Goal: Information Seeking & Learning: Find specific fact

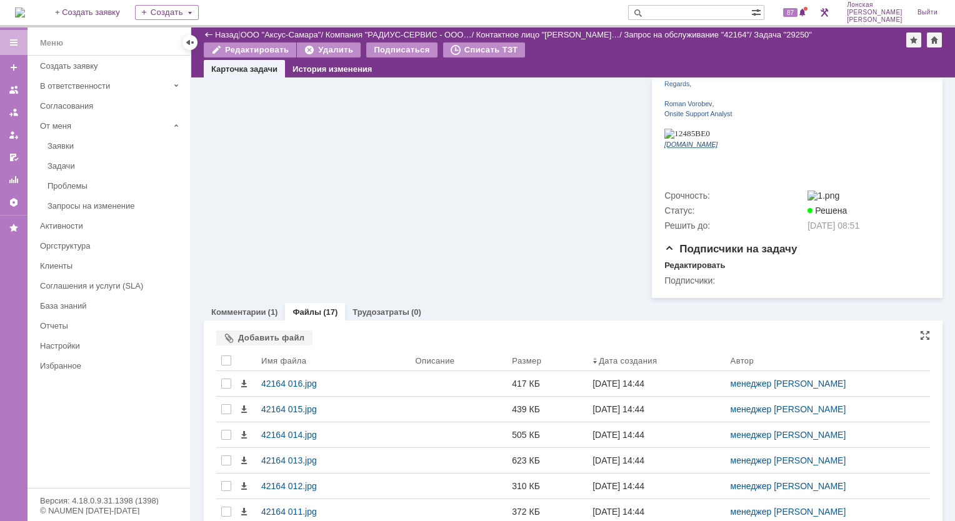
scroll to position [298, 0]
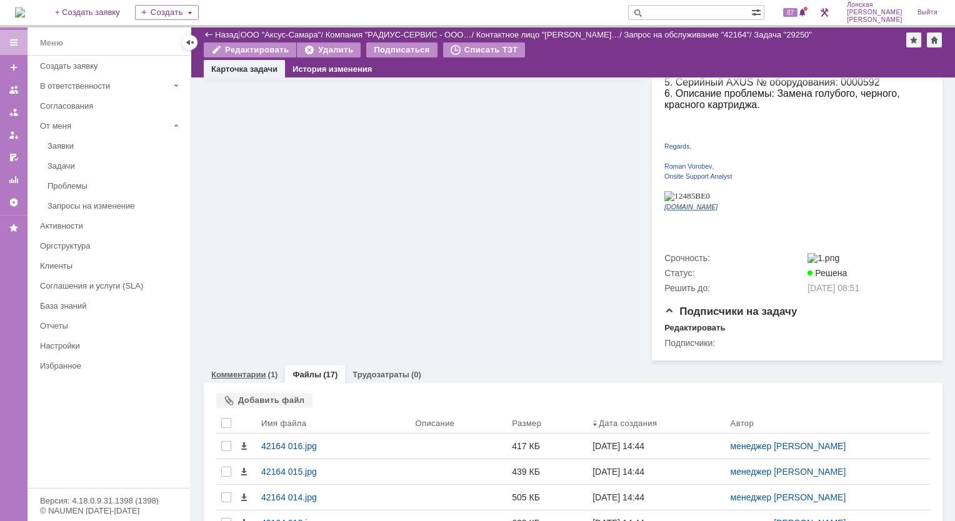
click at [241, 366] on div "Комментарии (1)" at bounding box center [244, 375] width 81 height 18
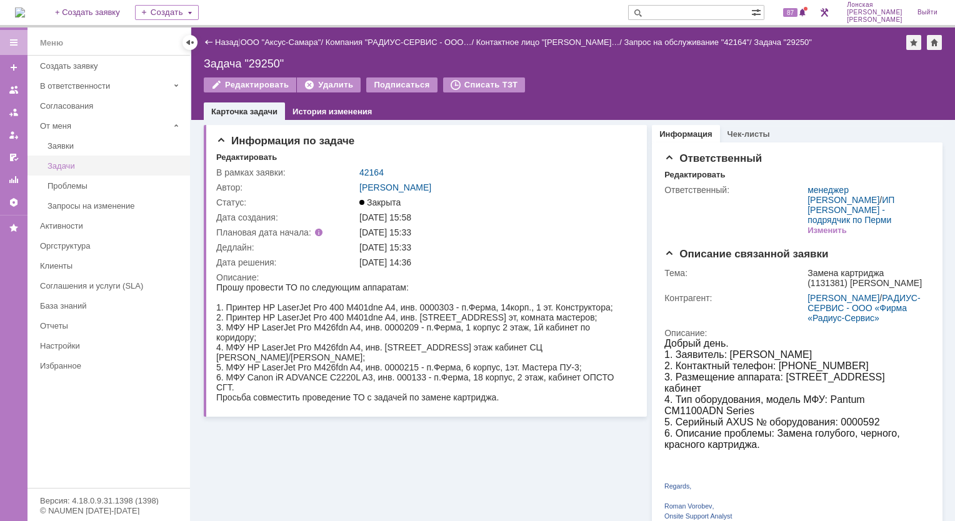
click at [83, 166] on div "Задачи" at bounding box center [115, 165] width 135 height 9
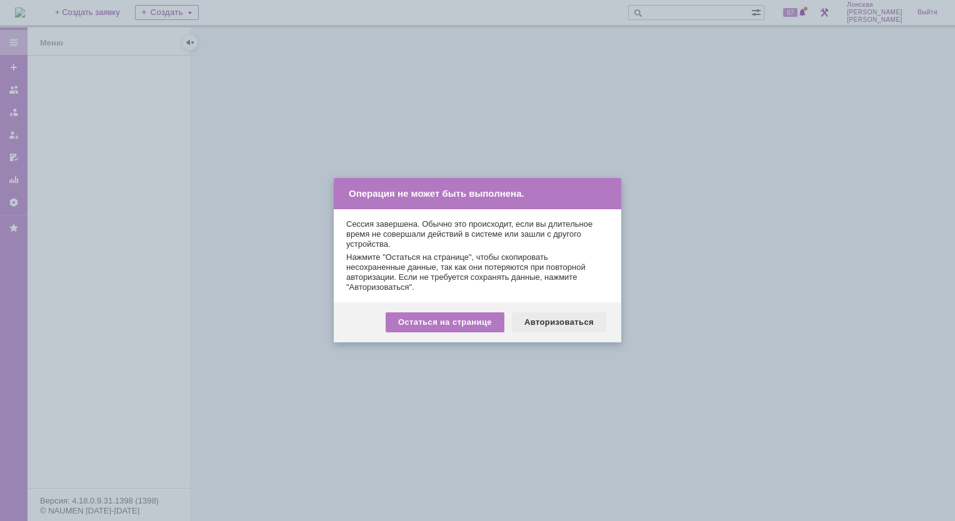
click at [546, 324] on div "Авторизоваться" at bounding box center [559, 323] width 94 height 20
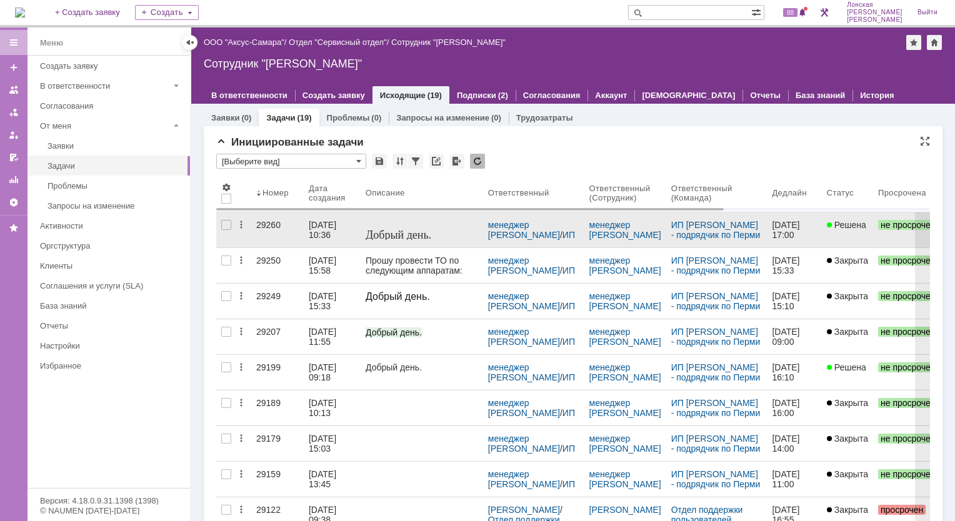
click at [300, 234] on link "29260" at bounding box center [277, 230] width 53 height 35
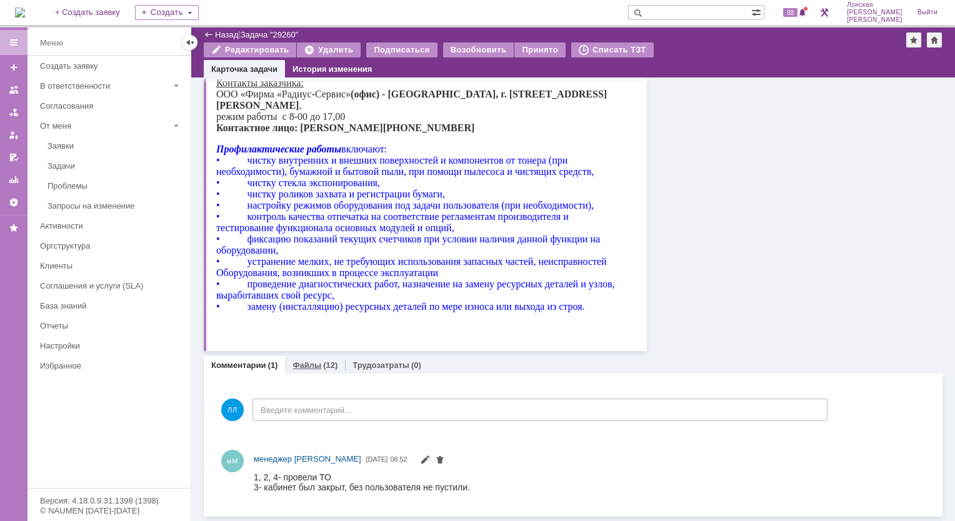
drag, startPoint x: 92, startPoint y: 374, endPoint x: 308, endPoint y: 364, distance: 216.5
click at [308, 364] on link "Файлы" at bounding box center [307, 365] width 29 height 9
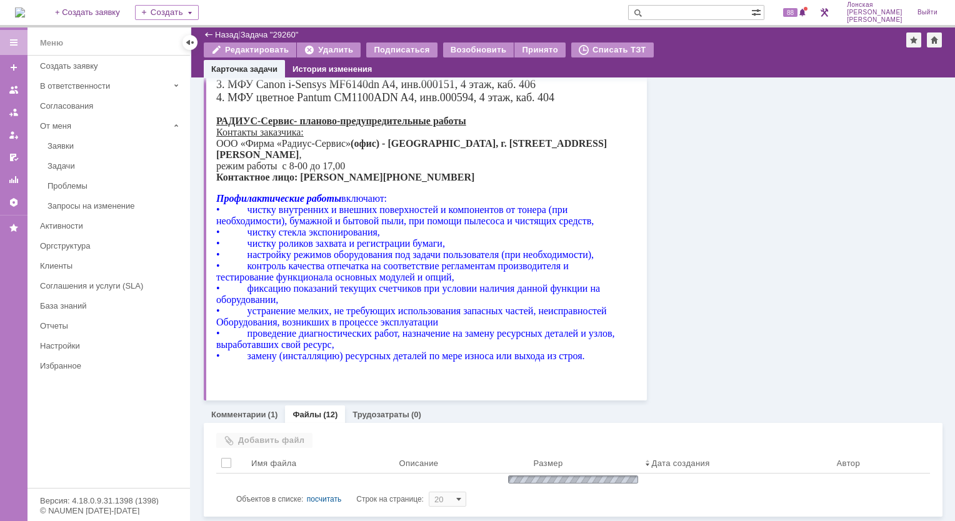
scroll to position [297, 0]
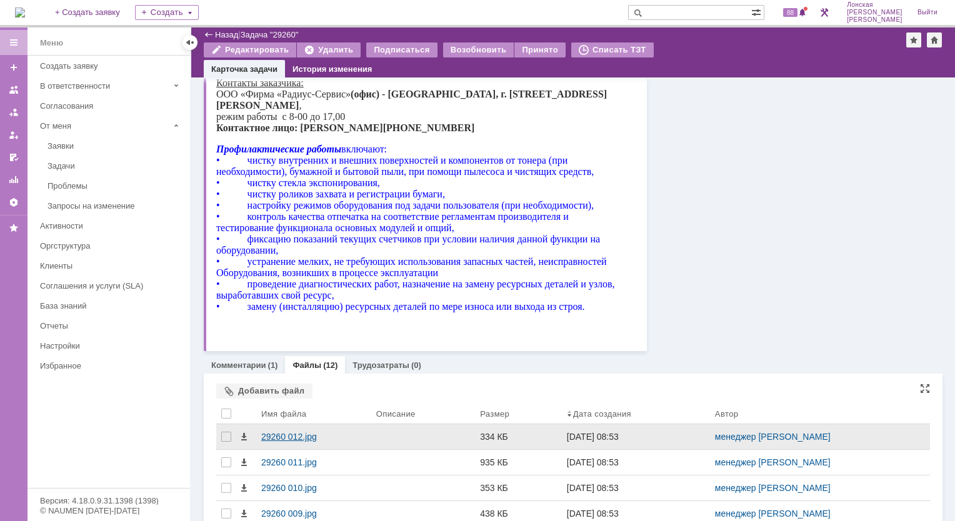
click at [286, 436] on div "29260 012.jpg" at bounding box center [313, 437] width 105 height 10
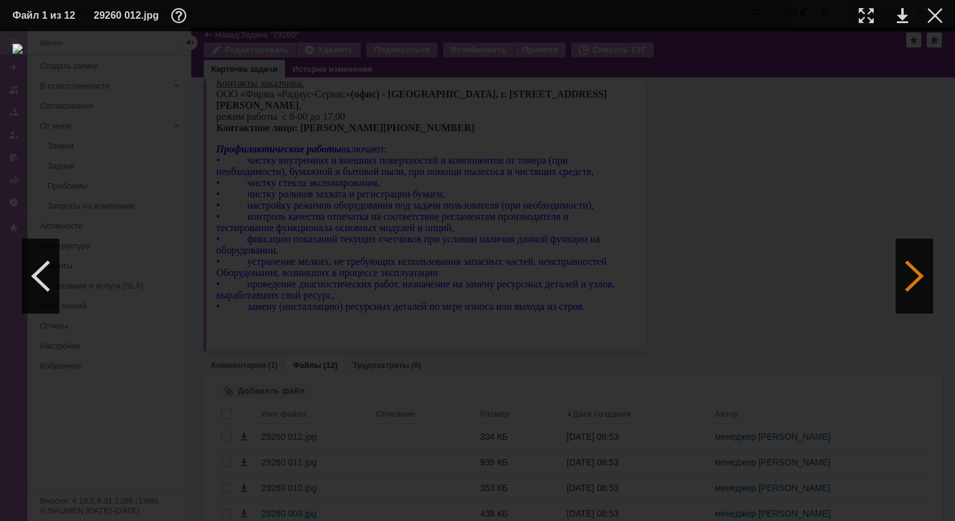
click at [910, 291] on div at bounding box center [915, 276] width 38 height 75
click at [903, 261] on div at bounding box center [915, 276] width 38 height 75
click at [866, 14] on div at bounding box center [866, 15] width 15 height 15
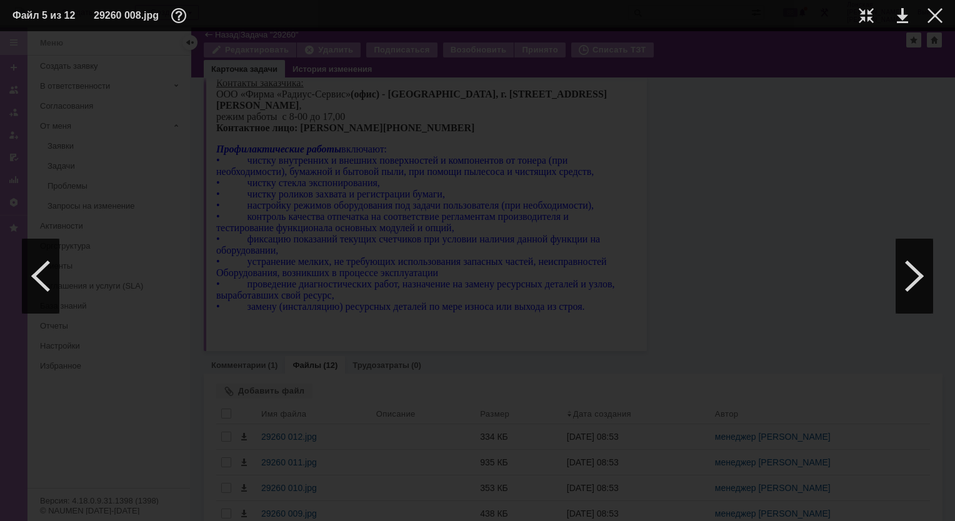
scroll to position [0, 45]
click at [918, 279] on div at bounding box center [915, 276] width 38 height 75
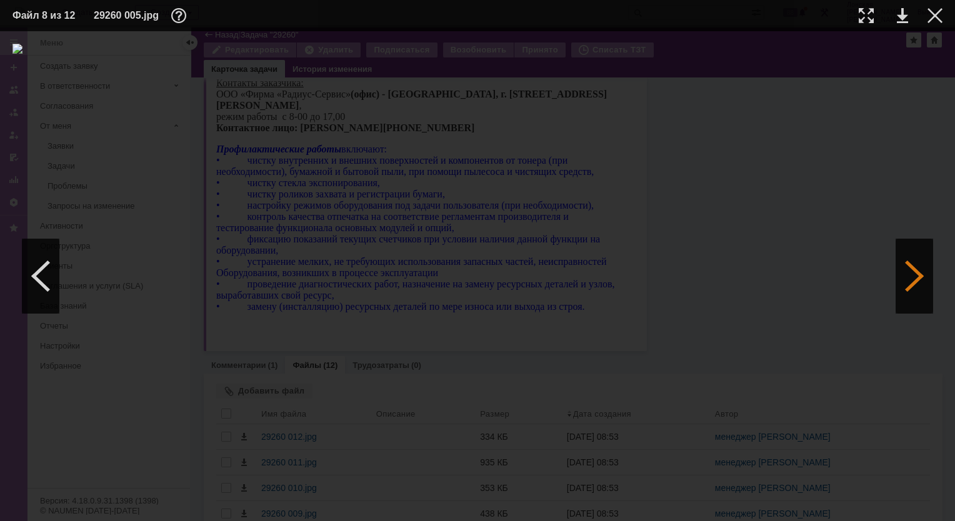
click at [918, 279] on div at bounding box center [915, 276] width 38 height 75
click at [860, 18] on div at bounding box center [866, 15] width 15 height 15
click at [900, 264] on div at bounding box center [915, 276] width 38 height 75
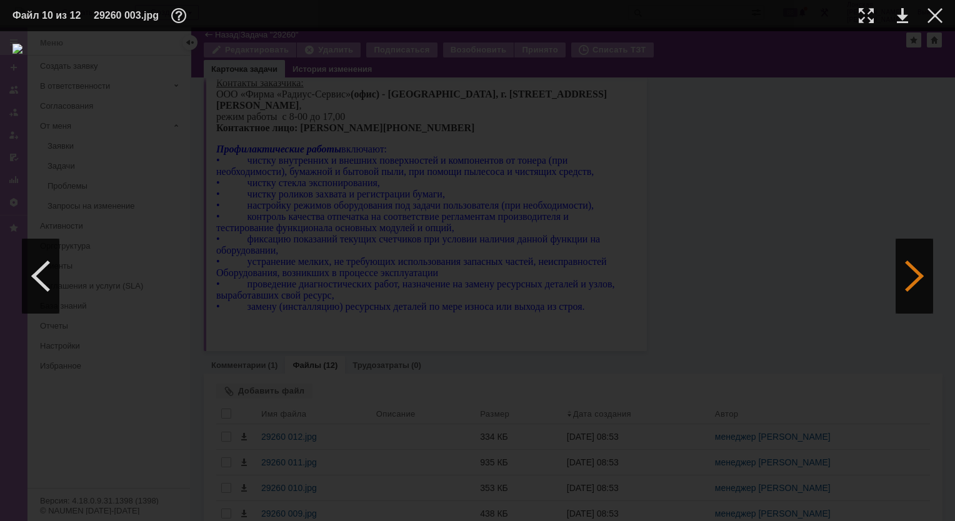
click at [900, 264] on div at bounding box center [915, 276] width 38 height 75
click at [867, 14] on div at bounding box center [866, 15] width 15 height 15
click at [921, 284] on div at bounding box center [915, 276] width 38 height 75
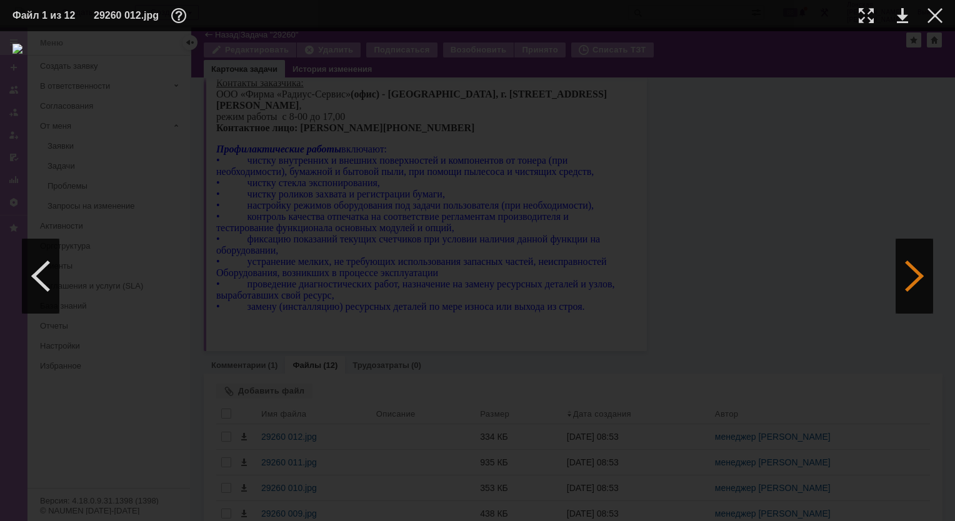
scroll to position [0, 0]
click at [908, 283] on div at bounding box center [915, 276] width 38 height 75
click at [908, 282] on div at bounding box center [915, 276] width 38 height 75
click at [905, 284] on div at bounding box center [915, 276] width 38 height 75
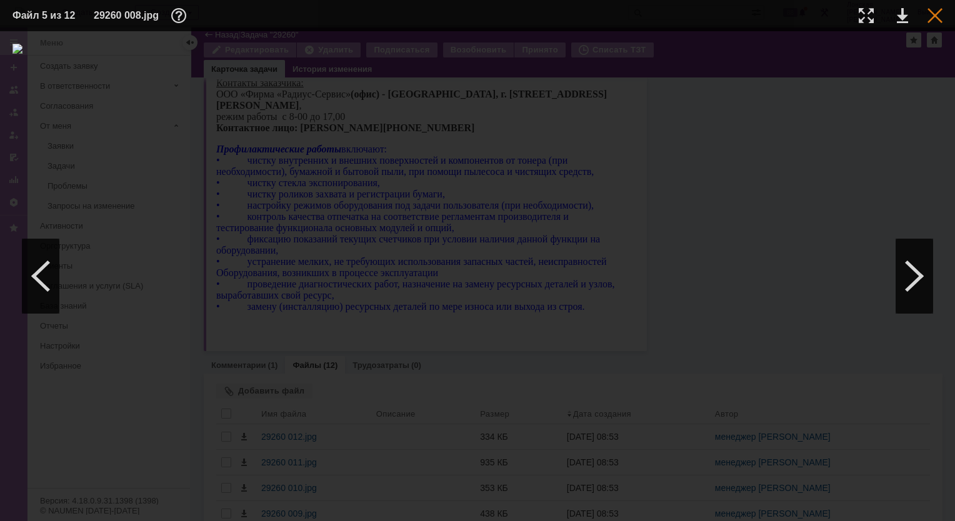
click at [934, 14] on div at bounding box center [935, 15] width 15 height 15
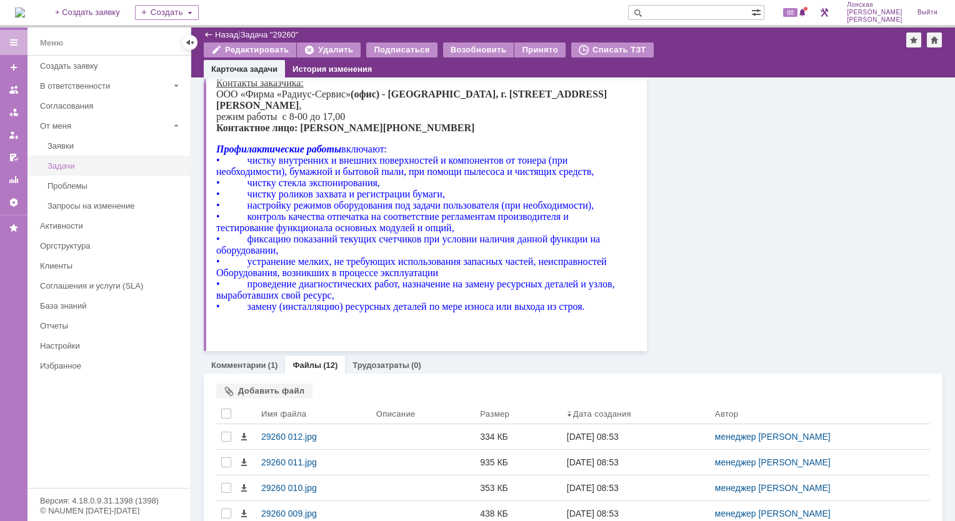
click at [56, 169] on link "Задачи" at bounding box center [115, 165] width 145 height 19
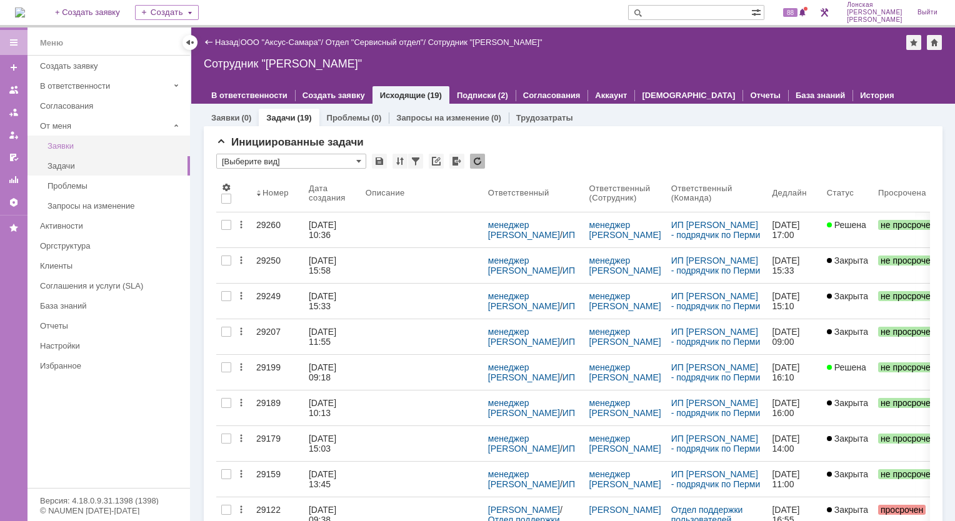
click at [78, 149] on div "Заявки" at bounding box center [115, 145] width 135 height 9
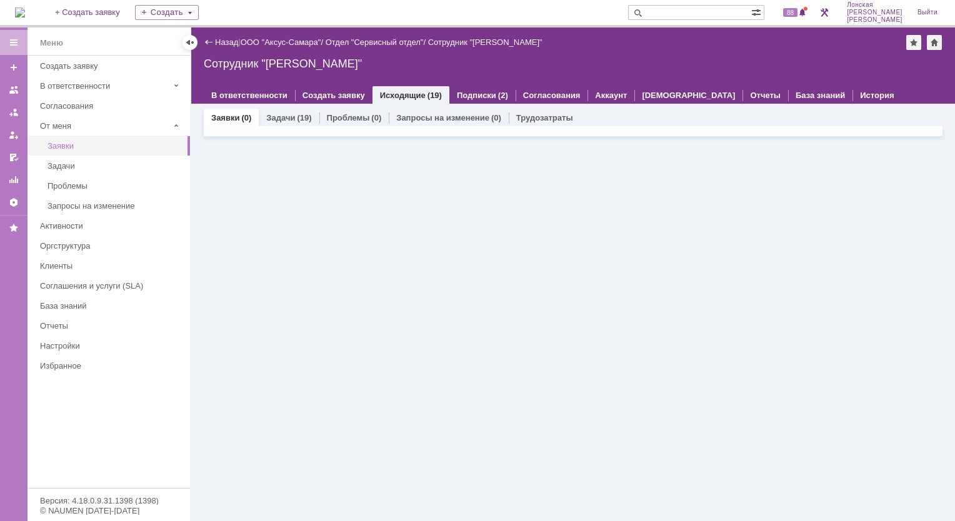
click at [68, 144] on div "Заявки" at bounding box center [115, 145] width 135 height 9
click at [25, 16] on img at bounding box center [20, 13] width 10 height 10
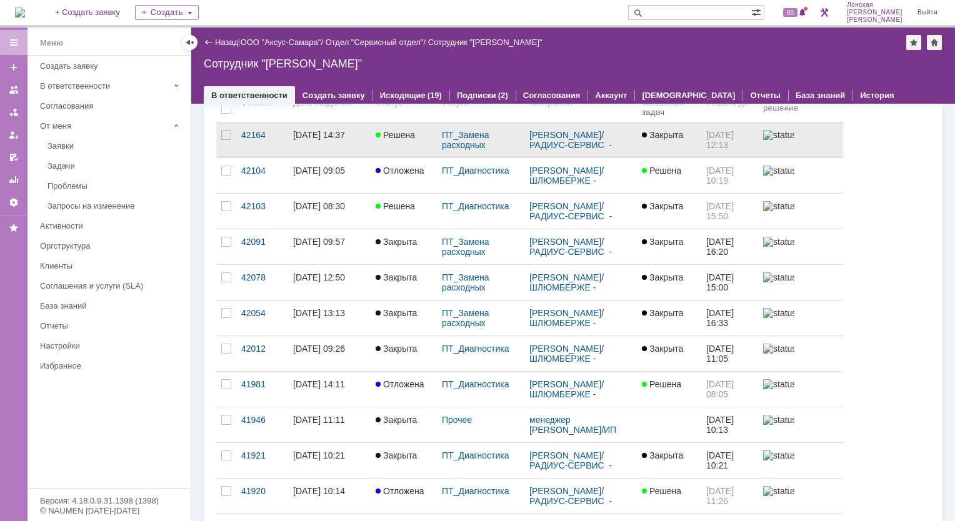
scroll to position [125, 0]
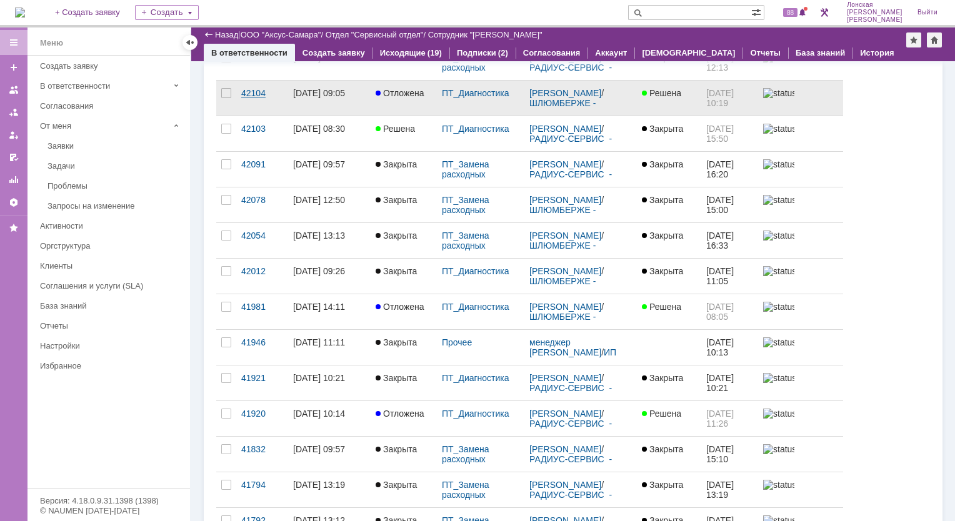
click at [255, 96] on div "42104" at bounding box center [262, 93] width 42 height 10
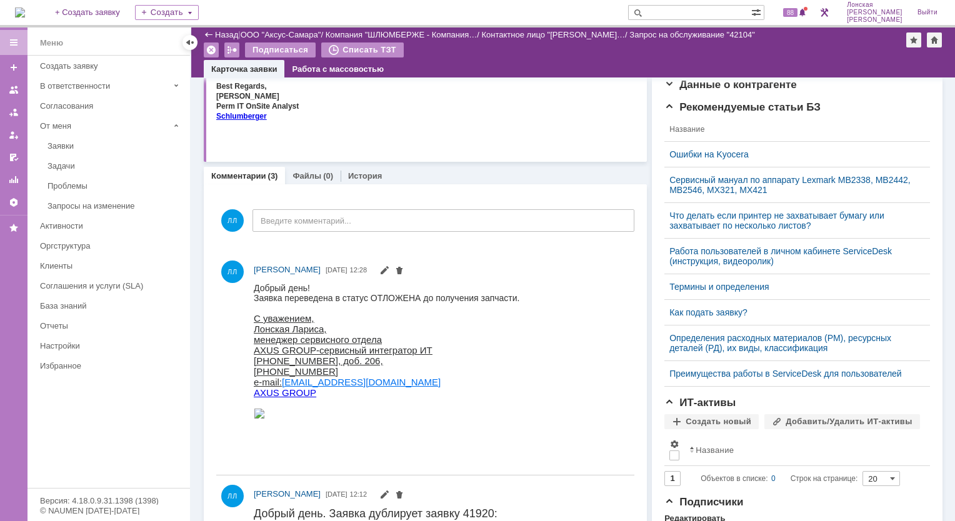
scroll to position [313, 0]
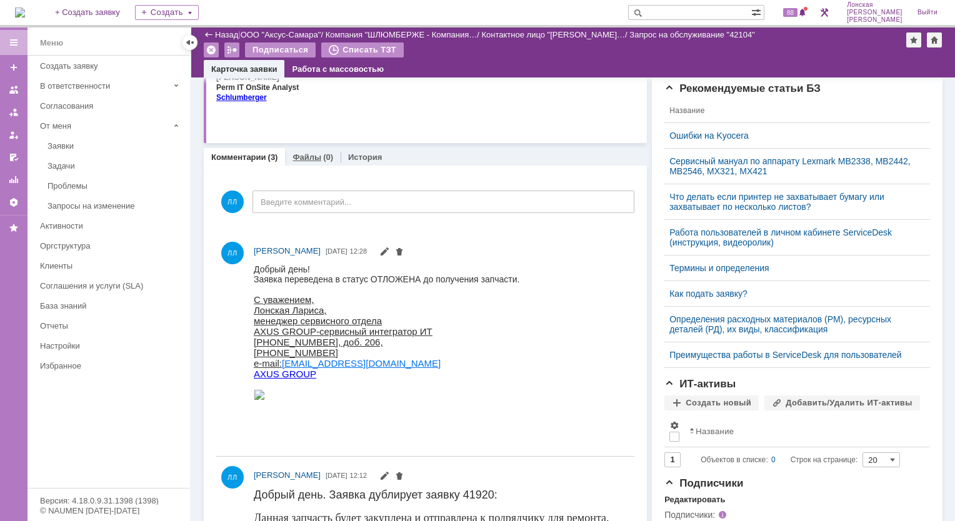
click at [308, 154] on link "Файлы" at bounding box center [307, 157] width 29 height 9
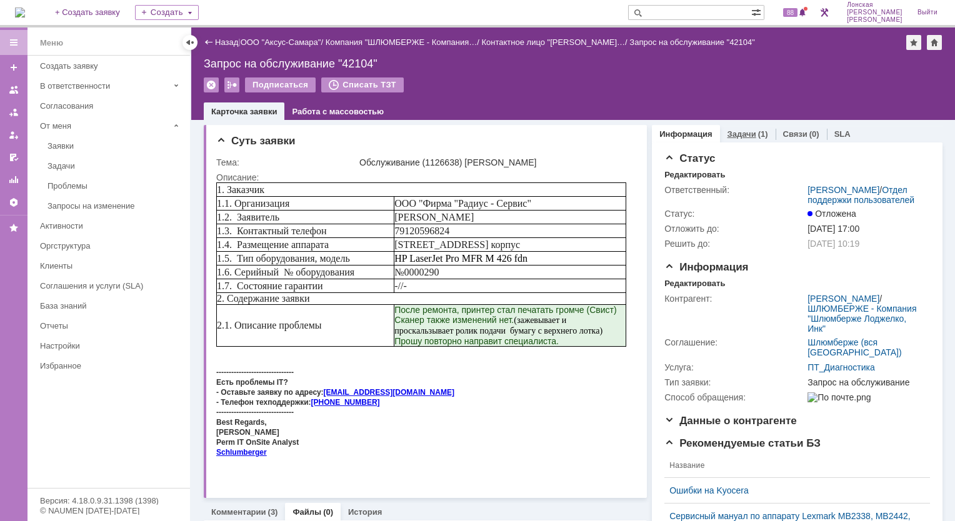
click at [731, 133] on link "Задачи" at bounding box center [742, 133] width 29 height 9
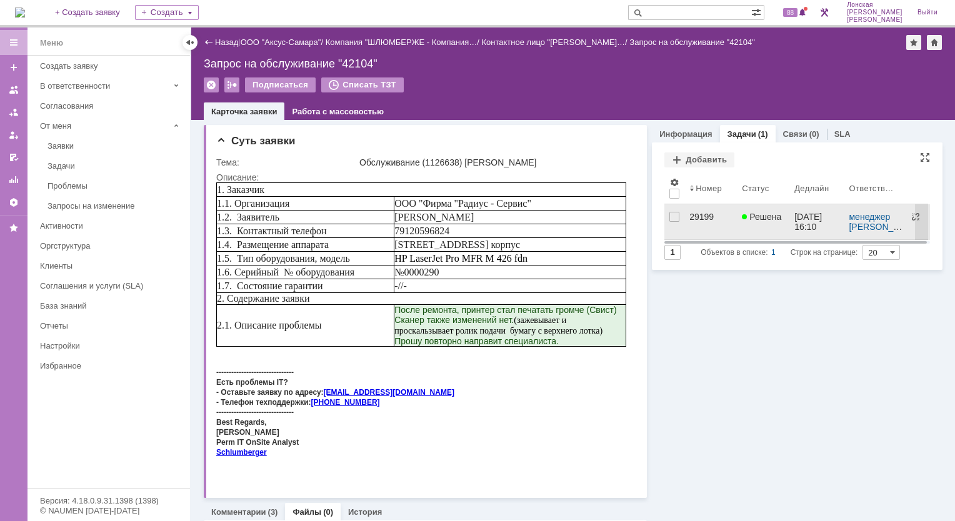
click at [689, 223] on link "29199" at bounding box center [710, 221] width 53 height 35
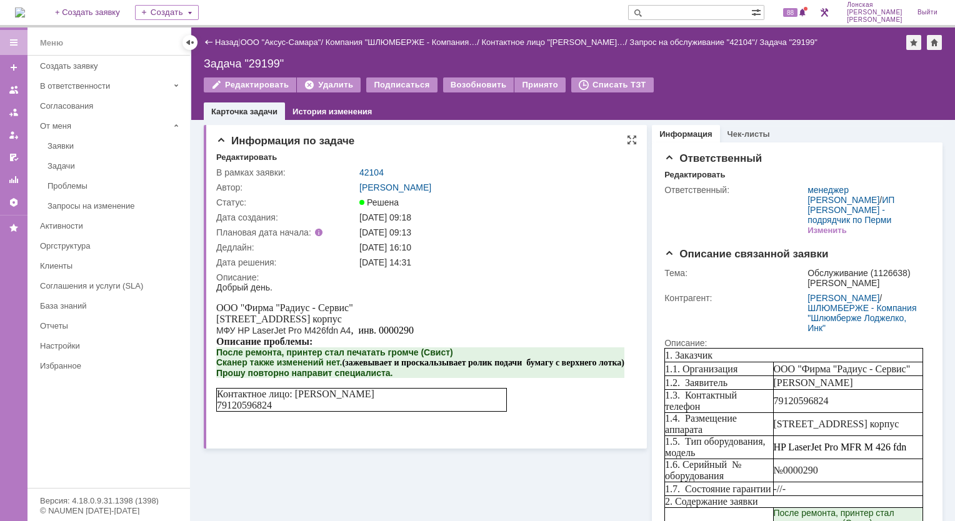
drag, startPoint x: 359, startPoint y: 321, endPoint x: 418, endPoint y: 336, distance: 60.5
click at [418, 336] on body "Добрый день. ООО "Фирма "Радиус - Сервис" [STREET_ADDRESS] корпус МФУ HP LaserJ…" at bounding box center [420, 347] width 408 height 129
drag, startPoint x: 418, startPoint y: 336, endPoint x: 356, endPoint y: 321, distance: 63.1
click at [342, 318] on span "[STREET_ADDRESS] корпус" at bounding box center [279, 319] width 126 height 11
click at [428, 311] on div "ООО "Фирма "Радиус - Сервис"" at bounding box center [420, 308] width 408 height 11
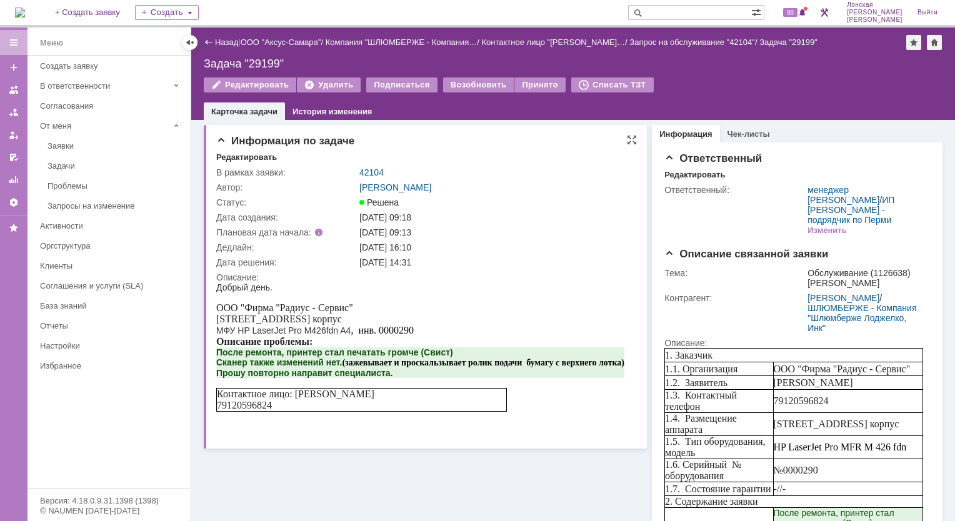
drag, startPoint x: 354, startPoint y: 319, endPoint x: 424, endPoint y: 334, distance: 72.2
click at [424, 334] on body "Добрый день. ООО "Фирма "Радиус - Сервис" [STREET_ADDRESS] корпус МФУ HP LaserJ…" at bounding box center [420, 347] width 408 height 129
copy body "10 корпус МФУ HP LaserJet Pro M426fdn A4 , инв. 0000290"
click at [25, 15] on img at bounding box center [20, 13] width 10 height 10
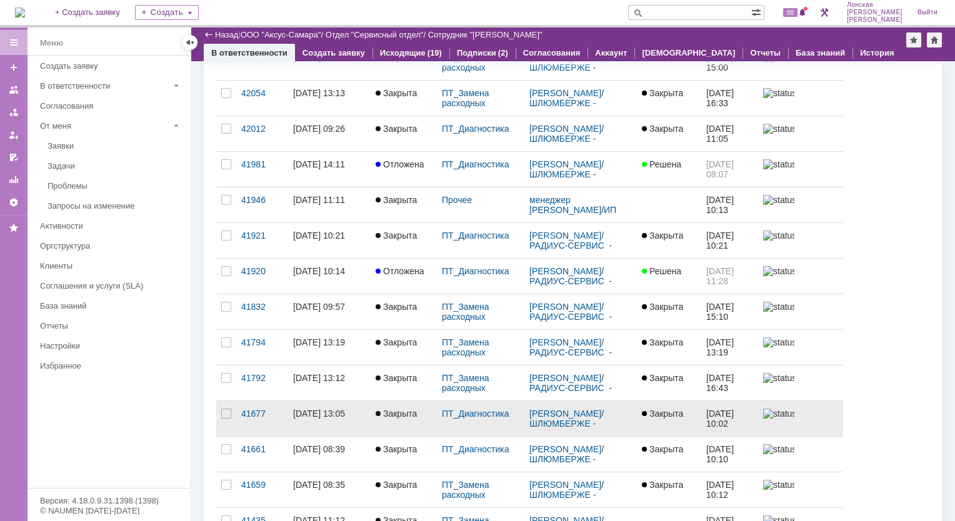
scroll to position [250, 0]
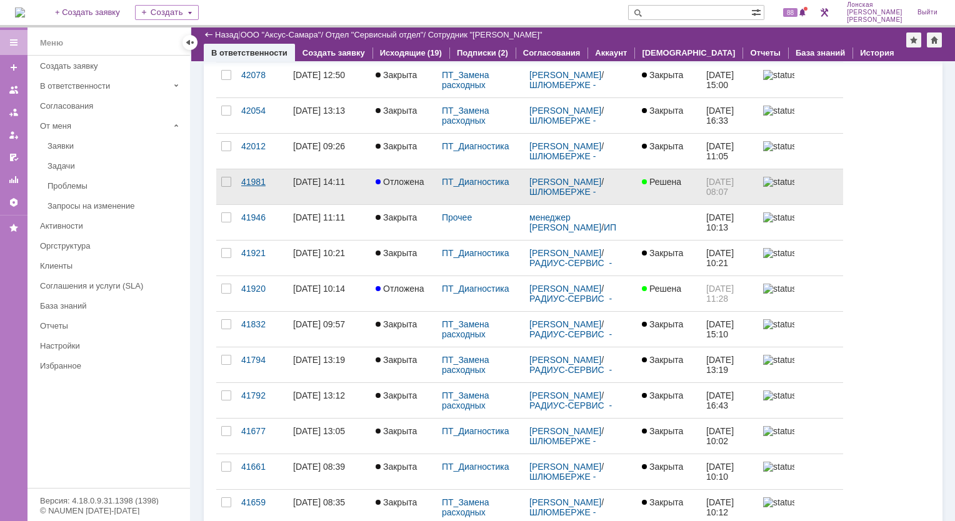
click at [256, 181] on div "41981" at bounding box center [262, 182] width 42 height 10
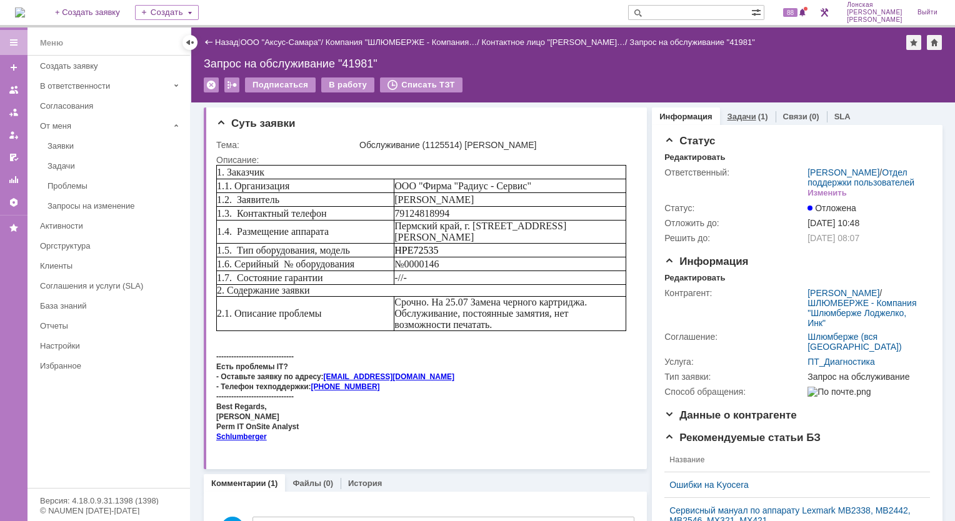
click at [732, 114] on link "Задачи" at bounding box center [742, 116] width 29 height 9
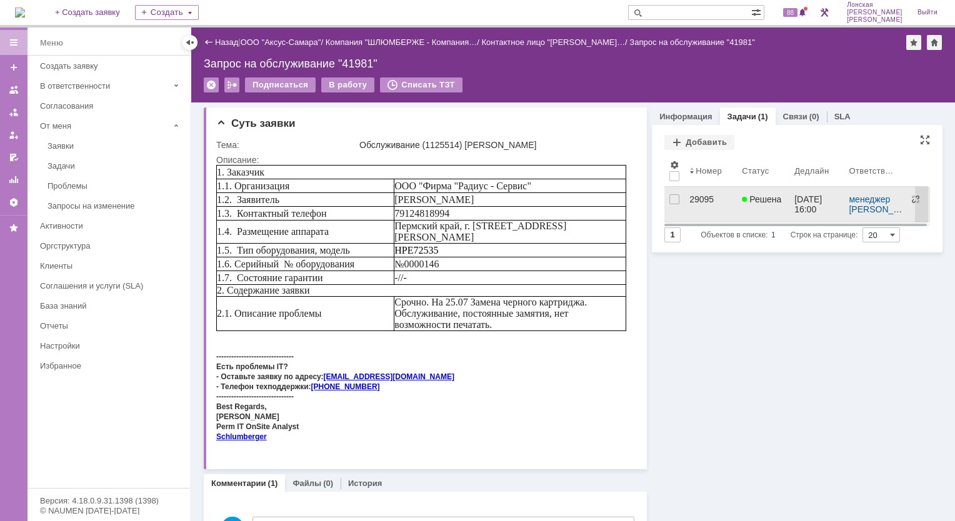
click at [694, 201] on div "29095" at bounding box center [710, 199] width 43 height 10
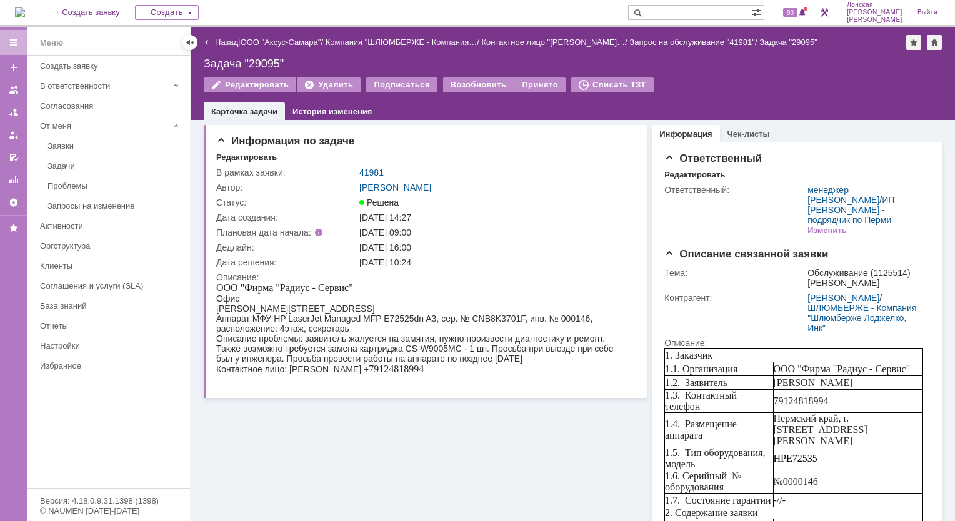
click at [20, 10] on img at bounding box center [20, 13] width 10 height 10
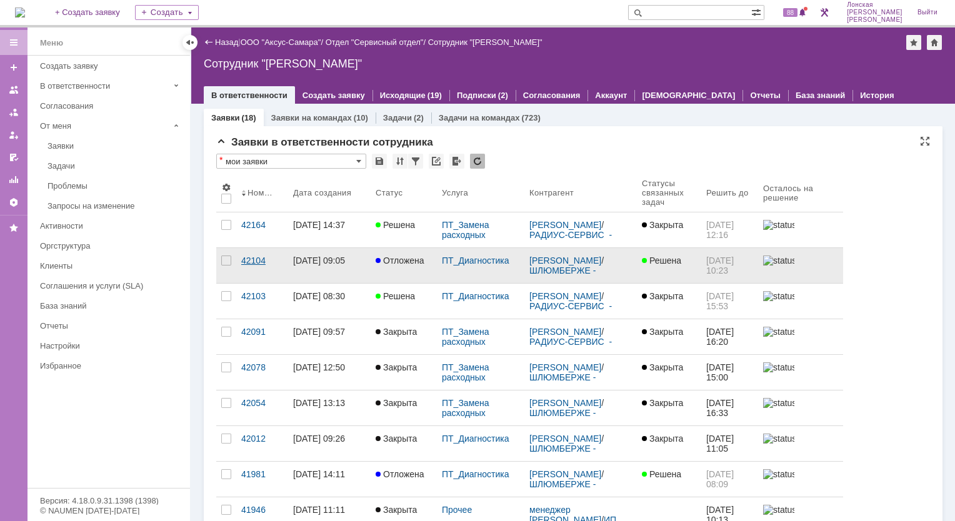
click at [255, 258] on div "42104" at bounding box center [262, 261] width 42 height 10
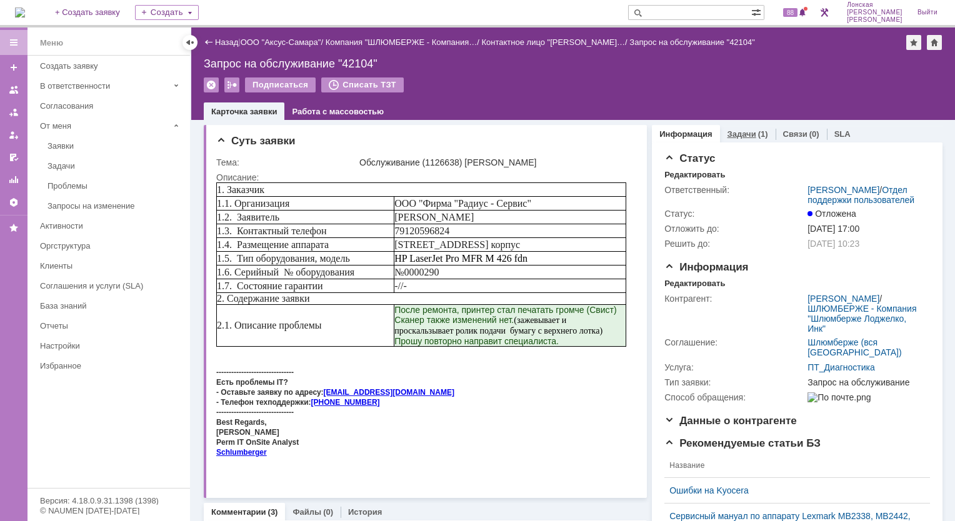
click at [732, 132] on link "Задачи" at bounding box center [742, 133] width 29 height 9
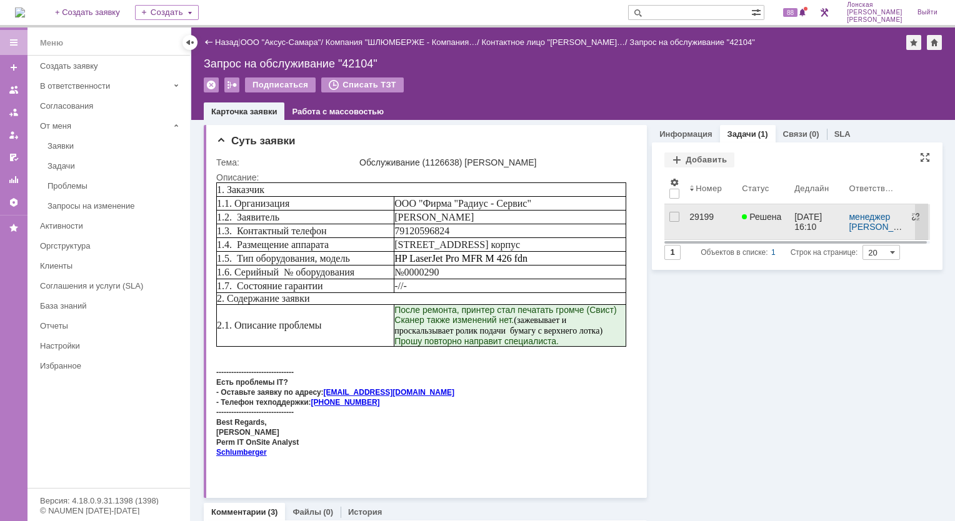
click at [689, 220] on div "29199" at bounding box center [710, 217] width 43 height 10
